Goal: Task Accomplishment & Management: Manage account settings

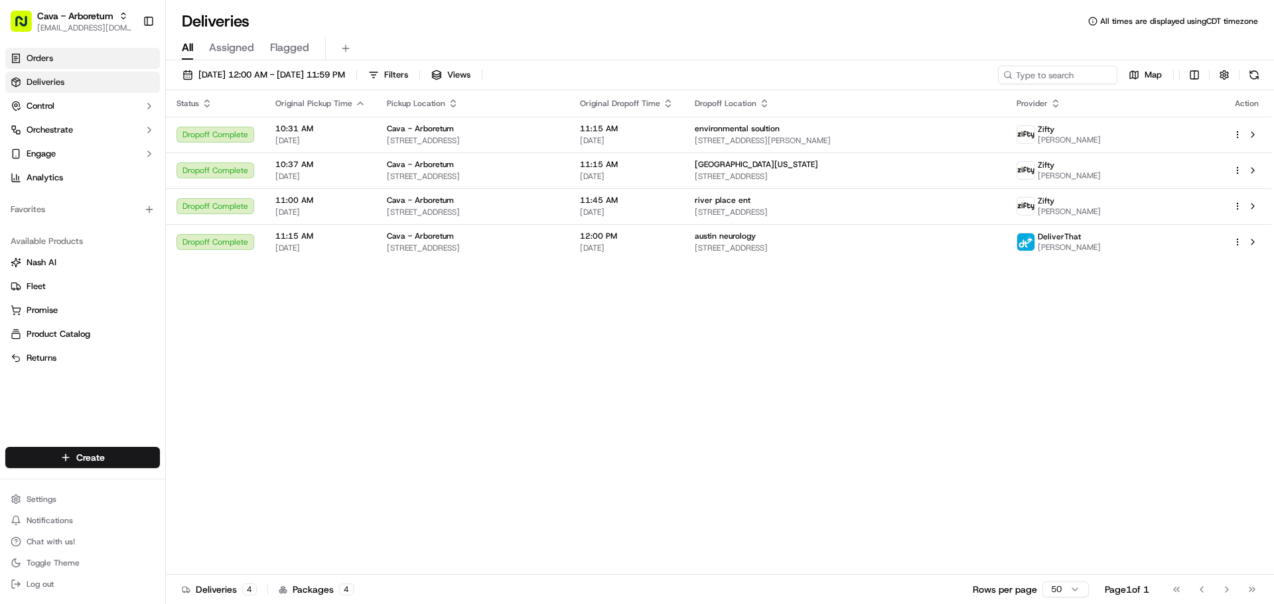
click at [28, 56] on span "Orders" at bounding box center [40, 58] width 27 height 12
click at [60, 61] on link "Orders" at bounding box center [82, 58] width 155 height 21
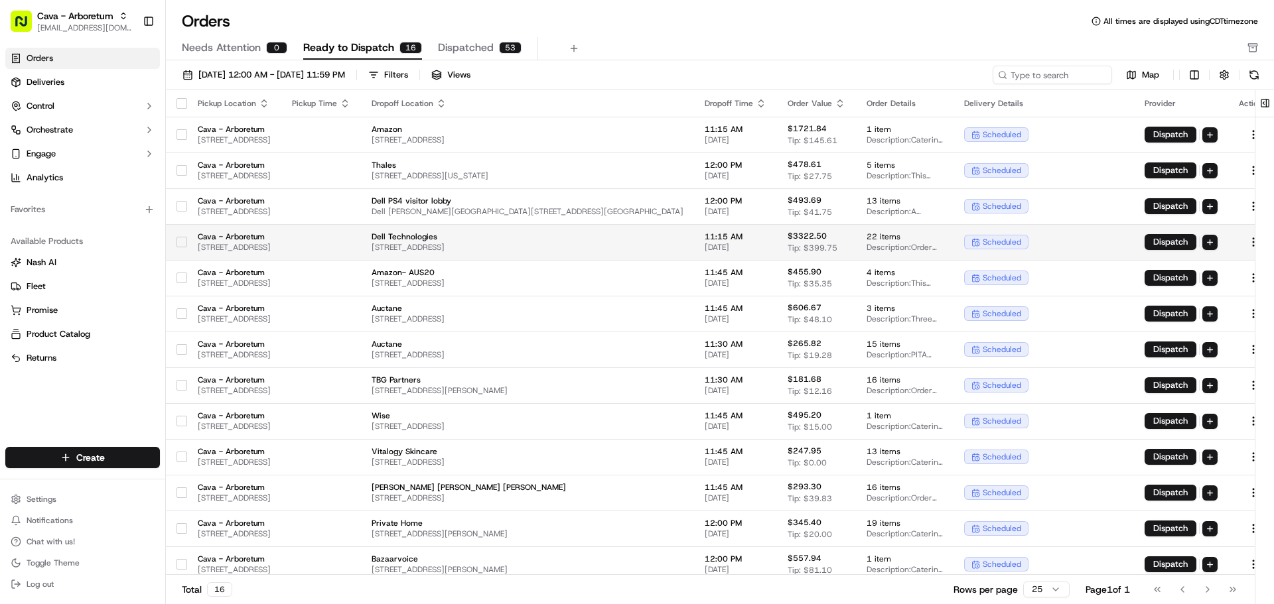
click at [184, 241] on button "button" at bounding box center [181, 242] width 11 height 11
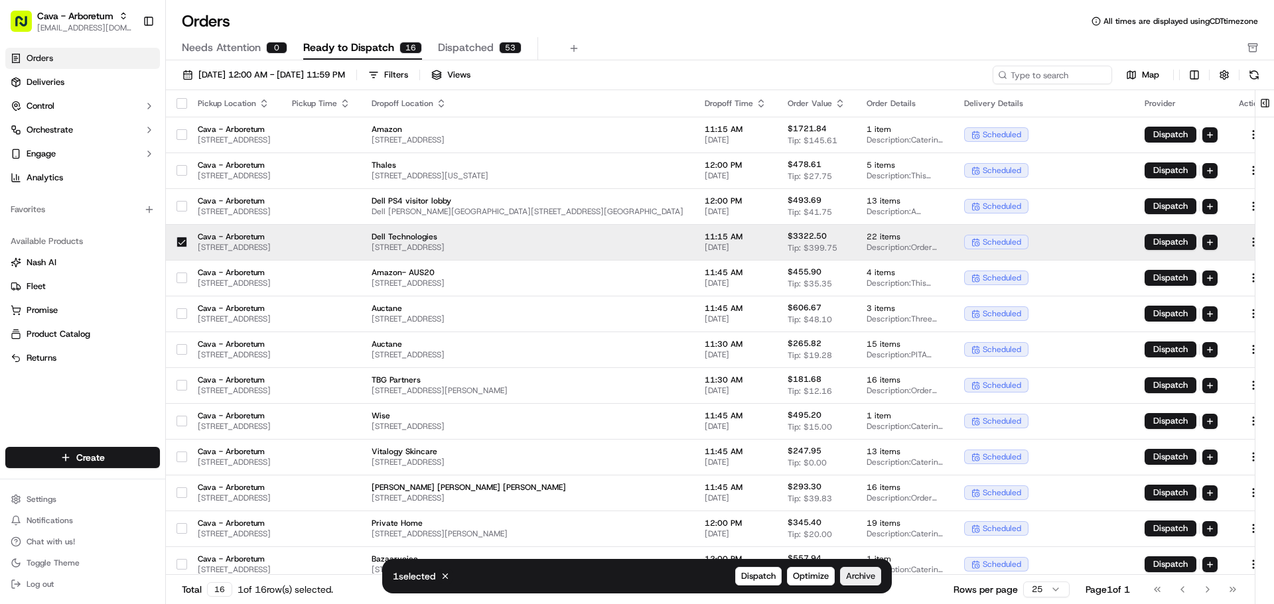
click at [863, 580] on span "Archive" at bounding box center [860, 576] width 29 height 12
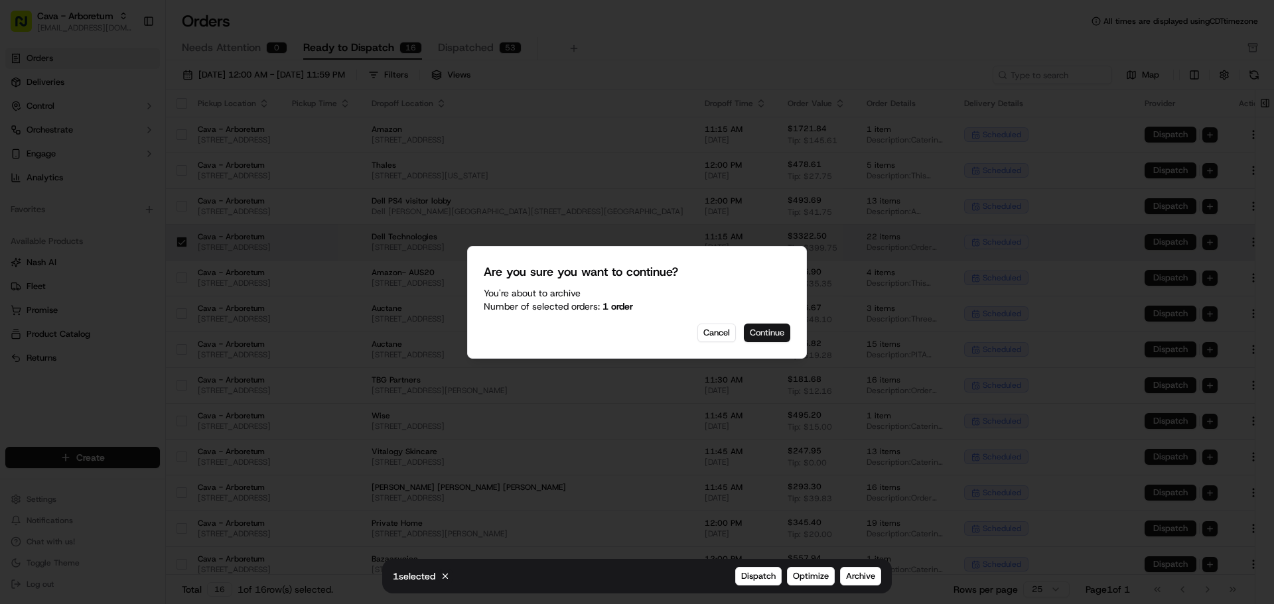
click at [769, 330] on button "Continue" at bounding box center [767, 333] width 46 height 19
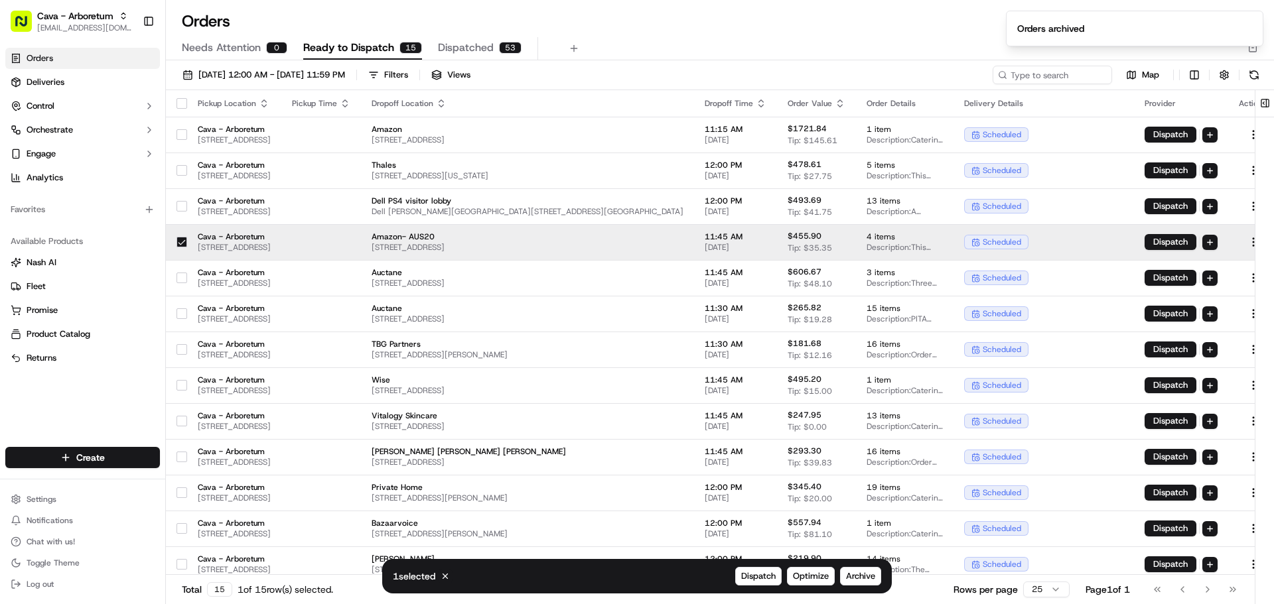
click at [181, 239] on button "button" at bounding box center [181, 242] width 11 height 11
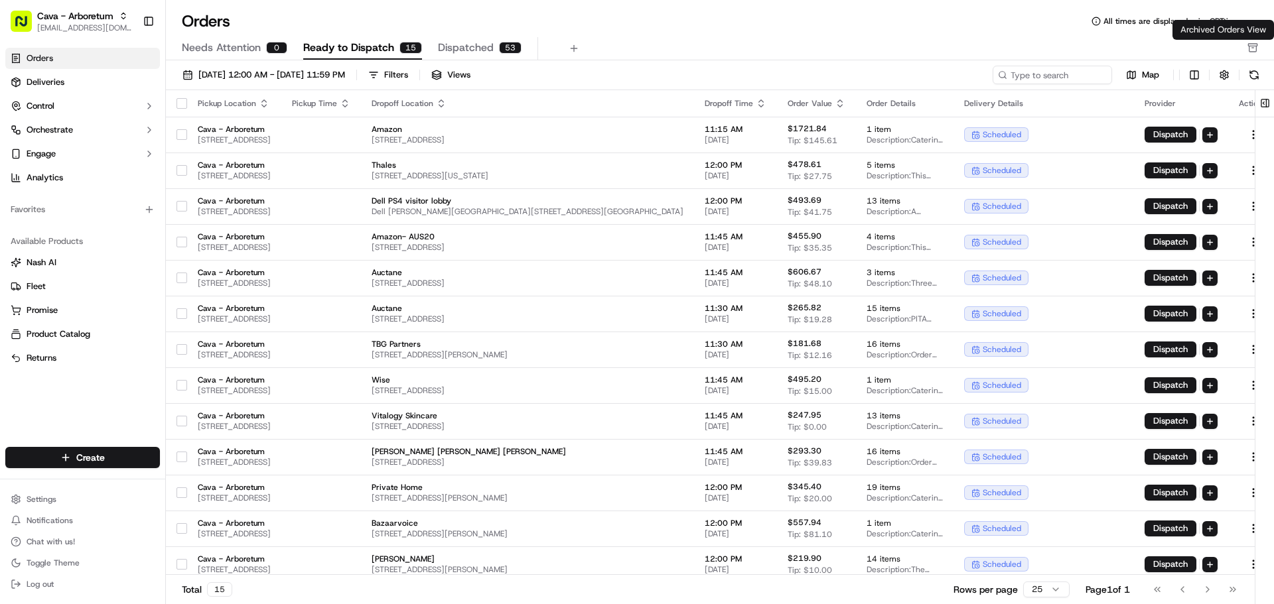
click at [1248, 46] on rect "button" at bounding box center [1252, 45] width 9 height 2
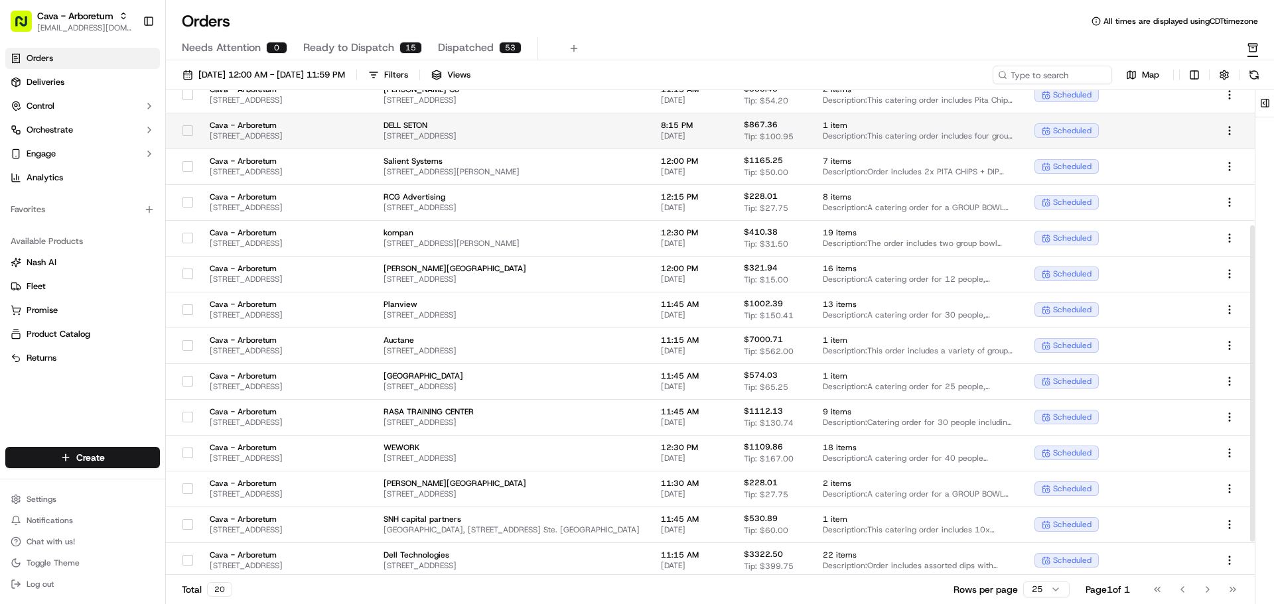
scroll to position [258, 0]
